Goal: Task Accomplishment & Management: Complete application form

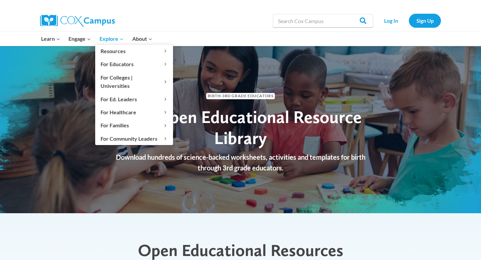
click at [115, 40] on span "Explore Expand" at bounding box center [112, 38] width 24 height 9
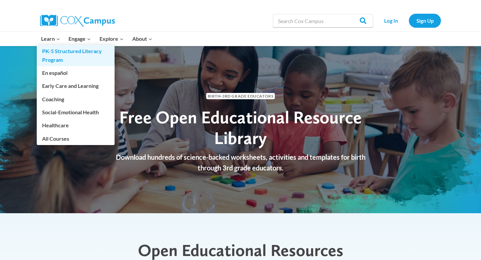
click at [63, 51] on link "PK-5 Structured Literacy Program" at bounding box center [76, 55] width 78 height 21
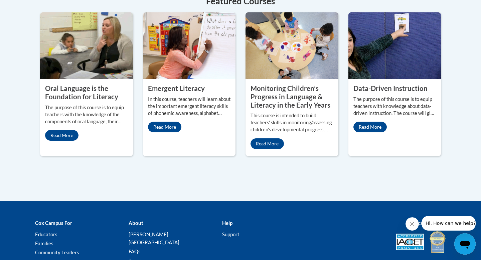
scroll to position [343, 0]
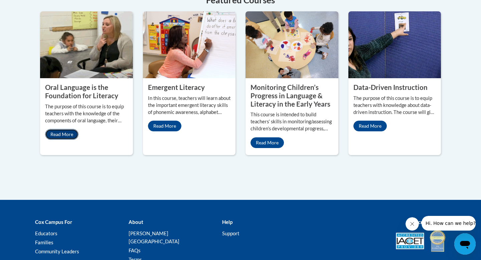
click at [72, 129] on link "Read More" at bounding box center [61, 134] width 33 height 11
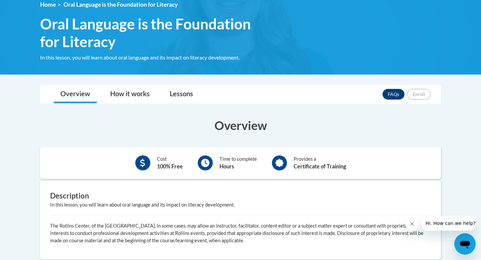
scroll to position [96, 0]
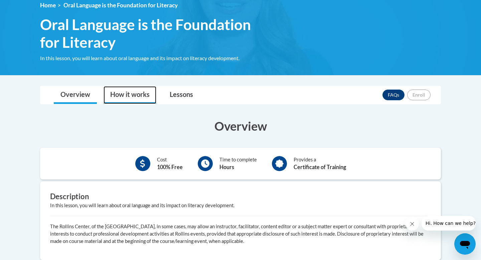
click at [142, 92] on link "How it works" at bounding box center [130, 95] width 53 height 18
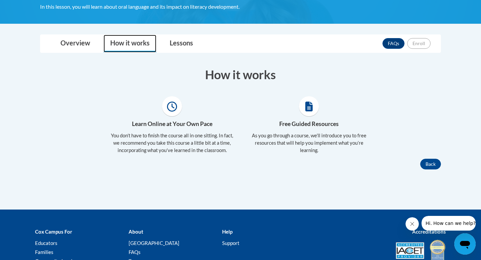
scroll to position [149, 0]
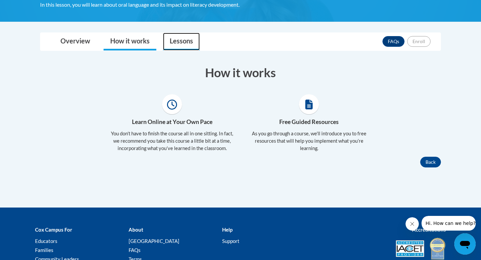
click at [185, 43] on link "Lessons" at bounding box center [181, 42] width 37 height 18
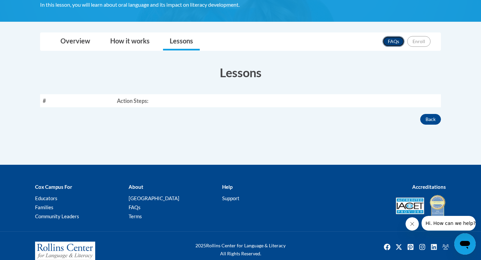
click at [391, 38] on link "FAQs" at bounding box center [393, 41] width 22 height 11
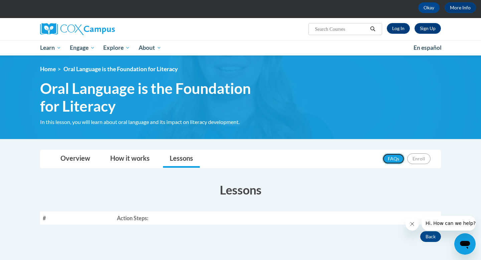
scroll to position [32, 0]
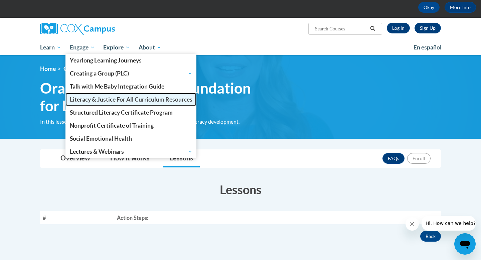
click at [82, 98] on span "Literacy & Justice For All Curriculum Resources" at bounding box center [131, 99] width 123 height 7
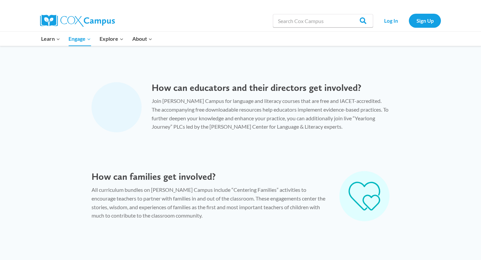
scroll to position [567, 0]
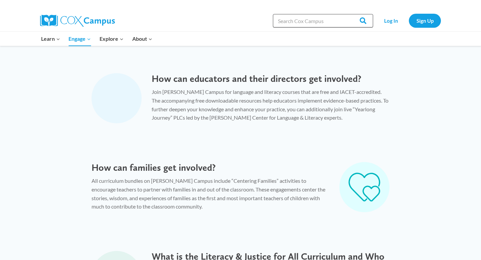
click at [312, 20] on input "Search in [URL][DOMAIN_NAME]" at bounding box center [323, 20] width 100 height 13
type input "literacy courses"
click at [347, 14] on input "Search" at bounding box center [360, 20] width 26 height 13
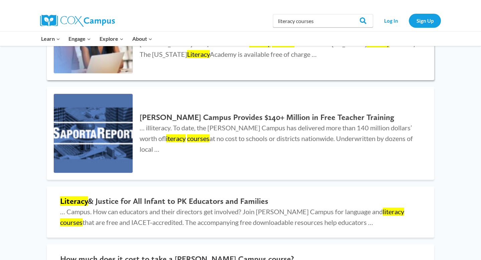
scroll to position [145, 0]
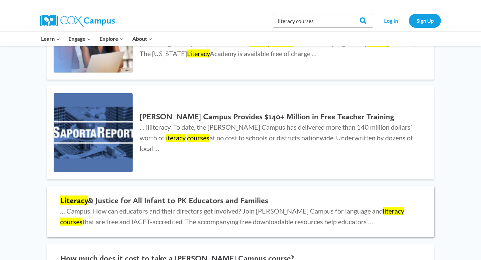
click at [164, 201] on h2 "Literacy & Justice for All Infant to PK Educators and Families" at bounding box center [240, 201] width 361 height 10
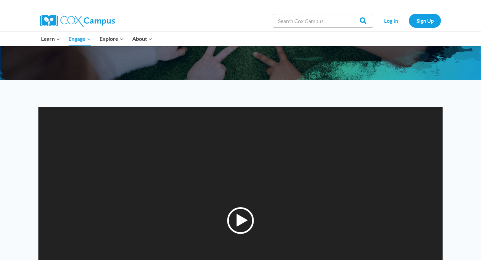
scroll to position [121, 0]
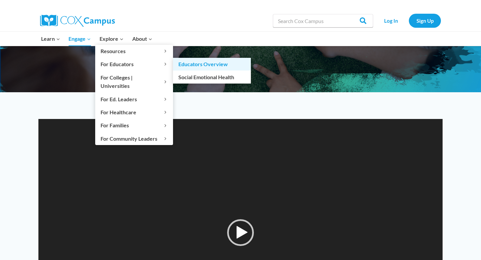
click at [186, 63] on link "Educators Overview" at bounding box center [212, 64] width 78 height 13
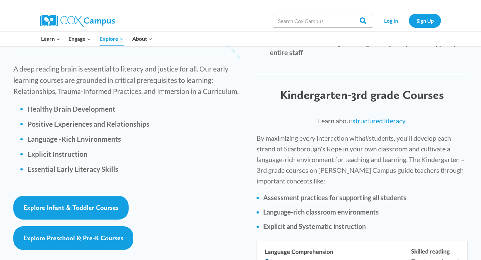
scroll to position [934, 0]
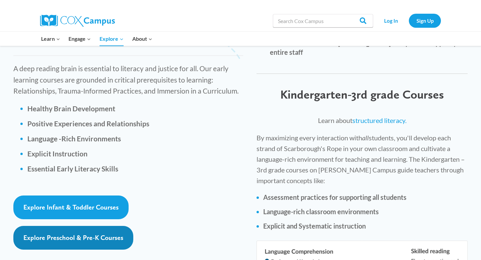
click at [70, 233] on span "Explore Preschool & Pre-K Courses" at bounding box center [73, 237] width 100 height 8
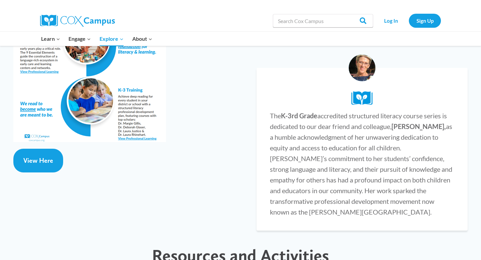
scroll to position [1296, 0]
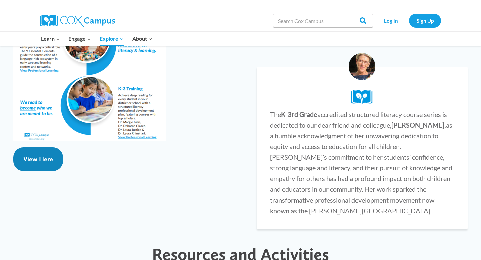
click at [24, 147] on link "View Here" at bounding box center [38, 159] width 50 height 24
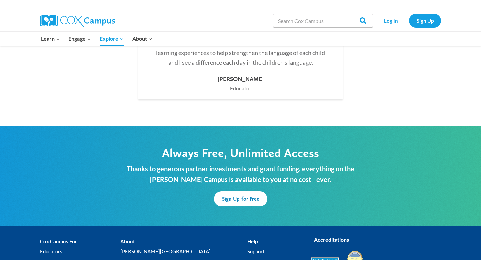
scroll to position [1969, 0]
click at [392, 20] on link "Log In" at bounding box center [390, 21] width 29 height 14
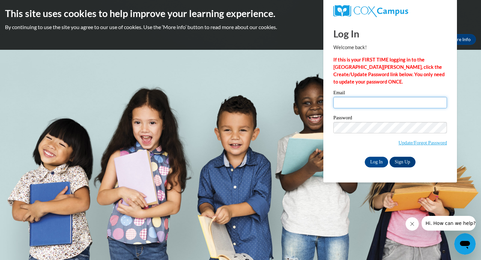
click at [341, 104] on input "Email" at bounding box center [390, 102] width 114 height 11
type input "dalee@gcsnc.com"
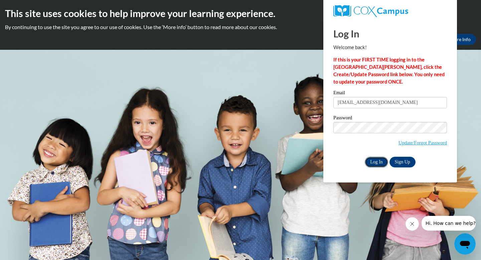
click at [378, 164] on input "Log In" at bounding box center [376, 162] width 23 height 11
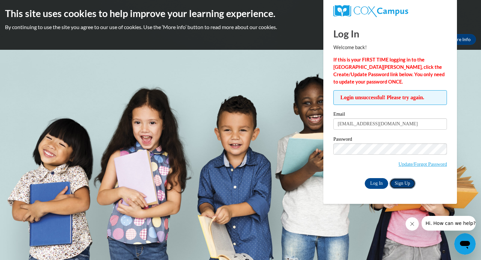
click at [396, 184] on link "Sign Up" at bounding box center [402, 183] width 26 height 11
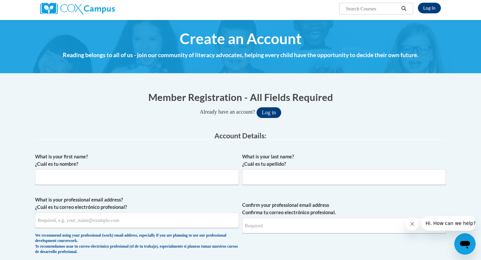
scroll to position [63, 0]
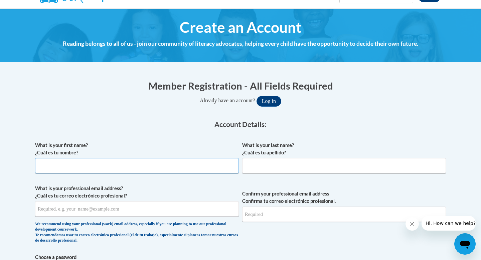
click at [113, 163] on input "What is your first name? ¿Cuál es tu nombre?" at bounding box center [137, 165] width 204 height 15
type input "[PERSON_NAME]"
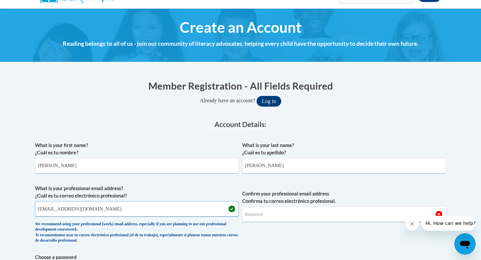
type input "[EMAIL_ADDRESS][DOMAIN_NAME]"
click at [251, 214] on input "Confirm your professional email address Confirma tu correo electrónico profesio…" at bounding box center [344, 213] width 204 height 15
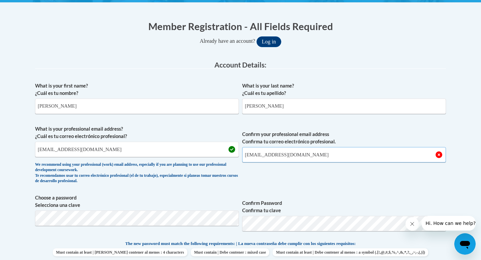
scroll to position [137, 0]
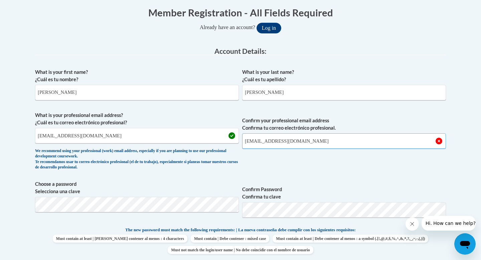
type input "[EMAIL_ADDRESS][DOMAIN_NAME]"
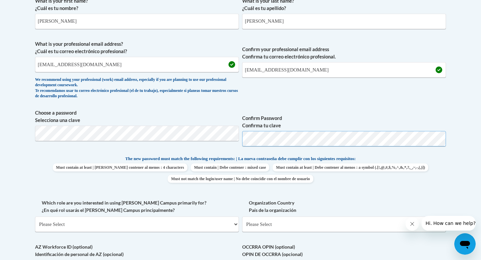
scroll to position [211, 0]
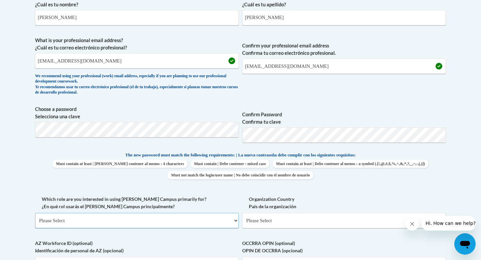
click at [158, 219] on select "Please Select College/University | Colegio/Universidad Community/Nonprofit Part…" at bounding box center [137, 220] width 204 height 15
select select "fbf2d438-af2f-41f8-98f1-81c410e29de3"
click at [35, 213] on select "Please Select College/University | Colegio/Universidad Community/Nonprofit Part…" at bounding box center [137, 220] width 204 height 15
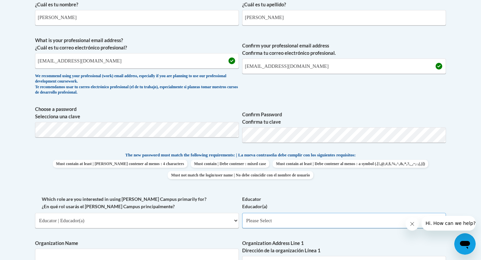
click at [261, 221] on select "Please Select Early Learning/Daycare Teacher/Family Home Care Provider | Maestr…" at bounding box center [344, 220] width 204 height 15
select select "5e2af403-4f2c-4e49-a02f-103e55d7b75b"
click at [242, 213] on select "Please Select Early Learning/Daycare Teacher/Family Home Care Provider | Maestr…" at bounding box center [344, 220] width 204 height 15
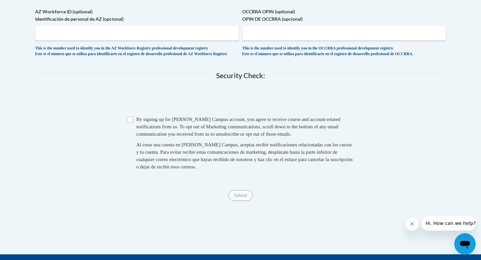
scroll to position [551, 0]
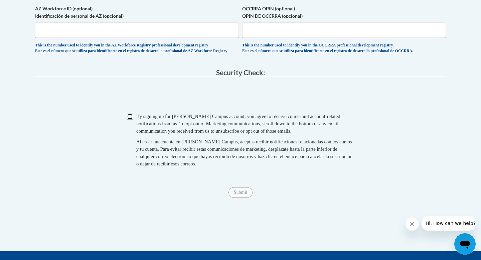
click at [128, 120] on input "Checkbox" at bounding box center [130, 117] width 6 height 6
checkbox input "true"
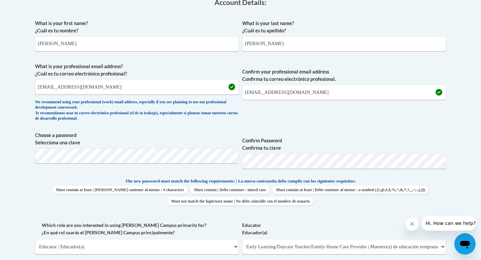
scroll to position [185, 0]
click at [228, 160] on span "Choose a password Selecciona una clave Confirm Password Confirma tu clave" at bounding box center [240, 153] width 411 height 42
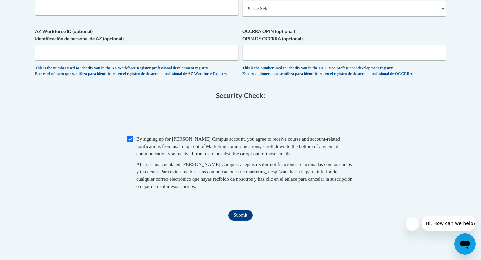
scroll to position [669, 0]
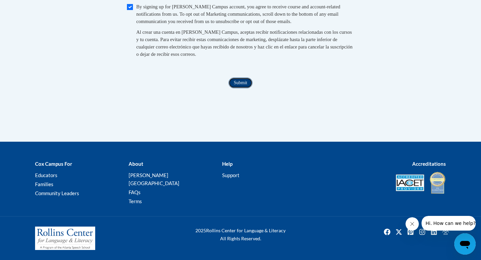
click at [236, 88] on input "Submit" at bounding box center [240, 82] width 24 height 11
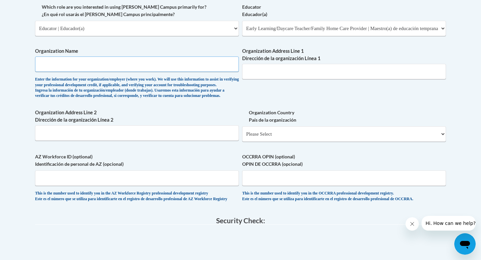
scroll to position [392, 0]
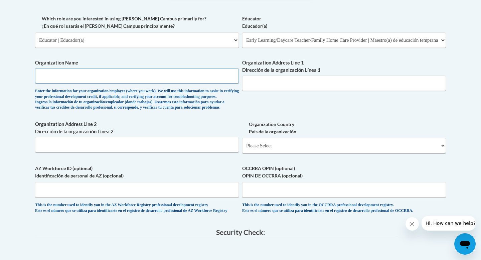
click at [152, 77] on input "Organization Name" at bounding box center [137, 75] width 204 height 15
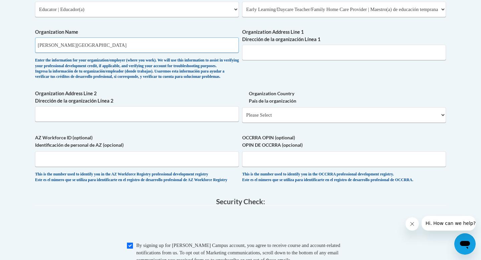
scroll to position [421, 0]
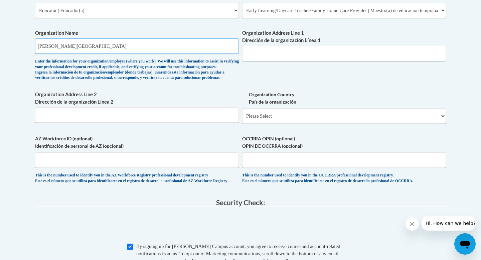
type input "[PERSON_NAME][GEOGRAPHIC_DATA]"
click at [257, 50] on input "Organization Address Line 1 Dirección de la organización Línea 1" at bounding box center [344, 53] width 204 height 15
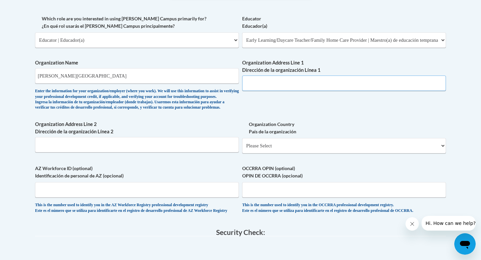
scroll to position [393, 0]
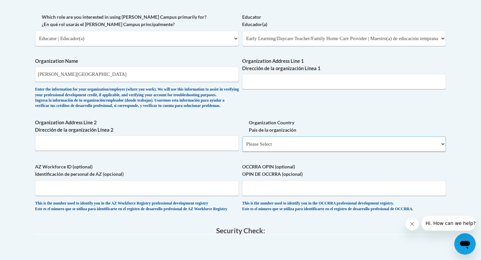
click at [256, 152] on select "Please Select [GEOGRAPHIC_DATA] | [GEOGRAPHIC_DATA] Outside of [GEOGRAPHIC_DATA…" at bounding box center [344, 143] width 204 height 15
select select "ad49bcad-a171-4b2e-b99c-48b446064914"
click at [242, 147] on select "Please Select [GEOGRAPHIC_DATA] | [GEOGRAPHIC_DATA] Outside of [GEOGRAPHIC_DATA…" at bounding box center [344, 143] width 204 height 15
select select
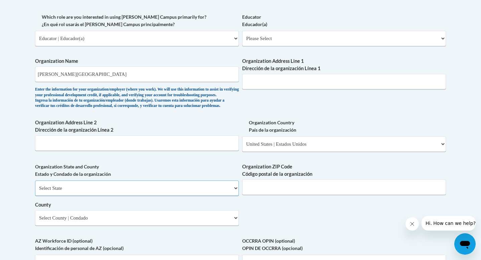
click at [139, 196] on select "Select State [US_STATE] [US_STATE] [US_STATE] [US_STATE] [US_STATE] [US_STATE] …" at bounding box center [137, 187] width 204 height 15
select select "[US_STATE]"
click at [35, 191] on select "Select State [US_STATE] [US_STATE] [US_STATE] [US_STATE] [US_STATE] [US_STATE] …" at bounding box center [137, 187] width 204 height 15
click at [191, 225] on select "Select County [PERSON_NAME] [PERSON_NAME] [PERSON_NAME][GEOGRAPHIC_DATA] [PERSO…" at bounding box center [137, 217] width 204 height 15
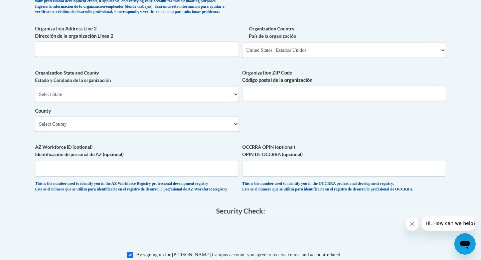
scroll to position [486, 0]
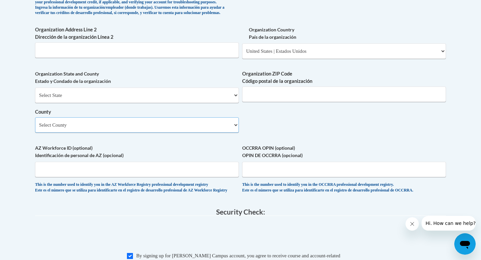
click at [129, 133] on select "Select County [PERSON_NAME] [PERSON_NAME] [PERSON_NAME][GEOGRAPHIC_DATA] [PERSO…" at bounding box center [137, 124] width 204 height 15
select select "Guilford"
click at [35, 128] on select "Select County [PERSON_NAME] [PERSON_NAME] [PERSON_NAME][GEOGRAPHIC_DATA] [PERSO…" at bounding box center [137, 124] width 204 height 15
